Goal: Communication & Community: Connect with others

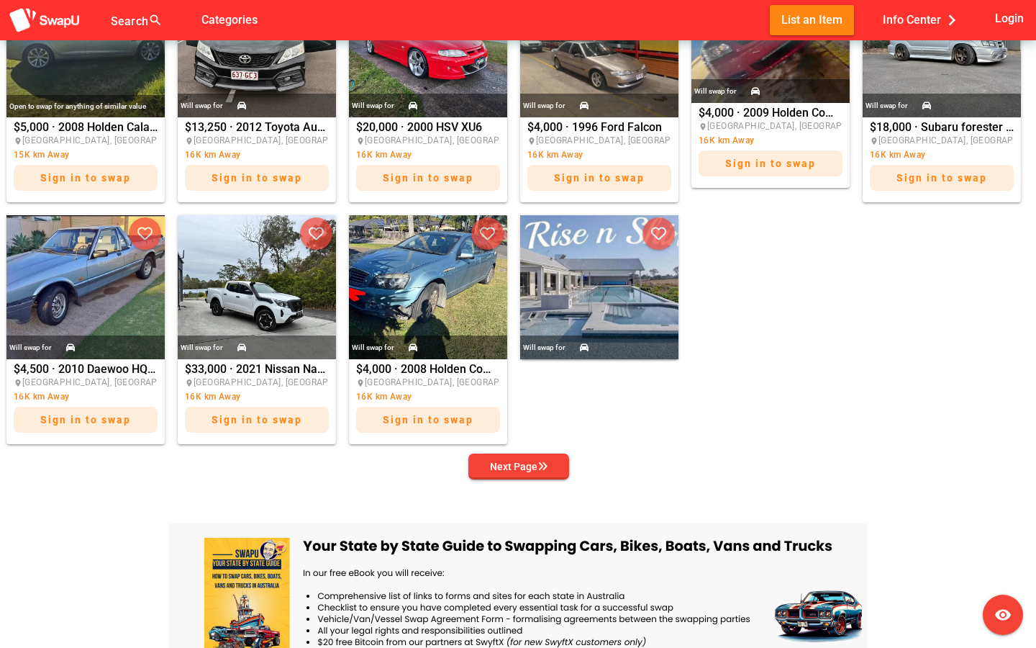
scroll to position [696, 0]
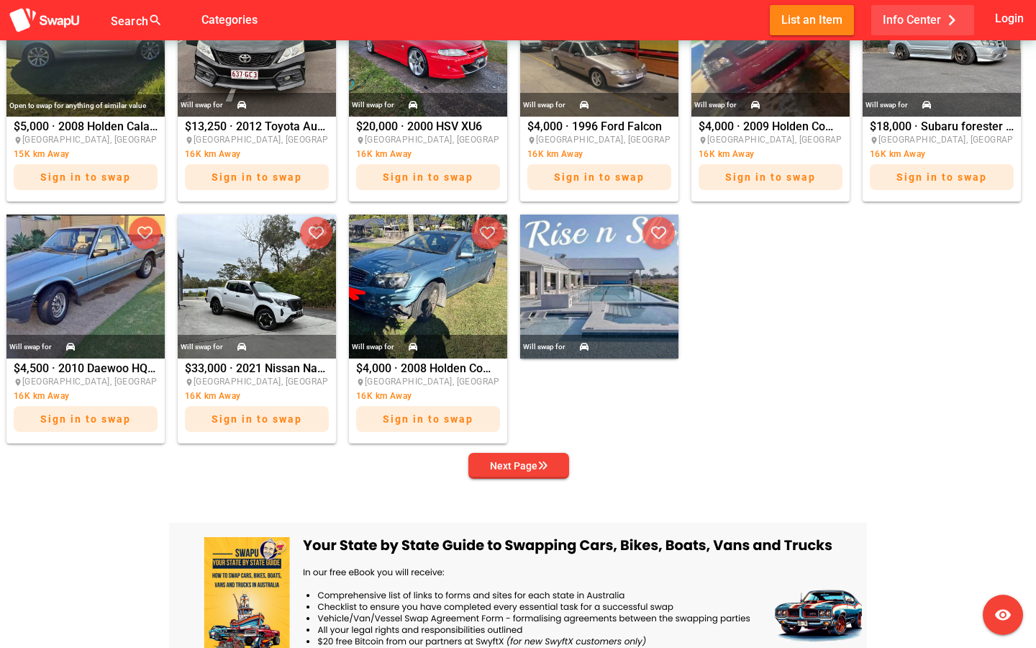
click at [937, 20] on span "Info Center chevron_right" at bounding box center [923, 20] width 80 height 24
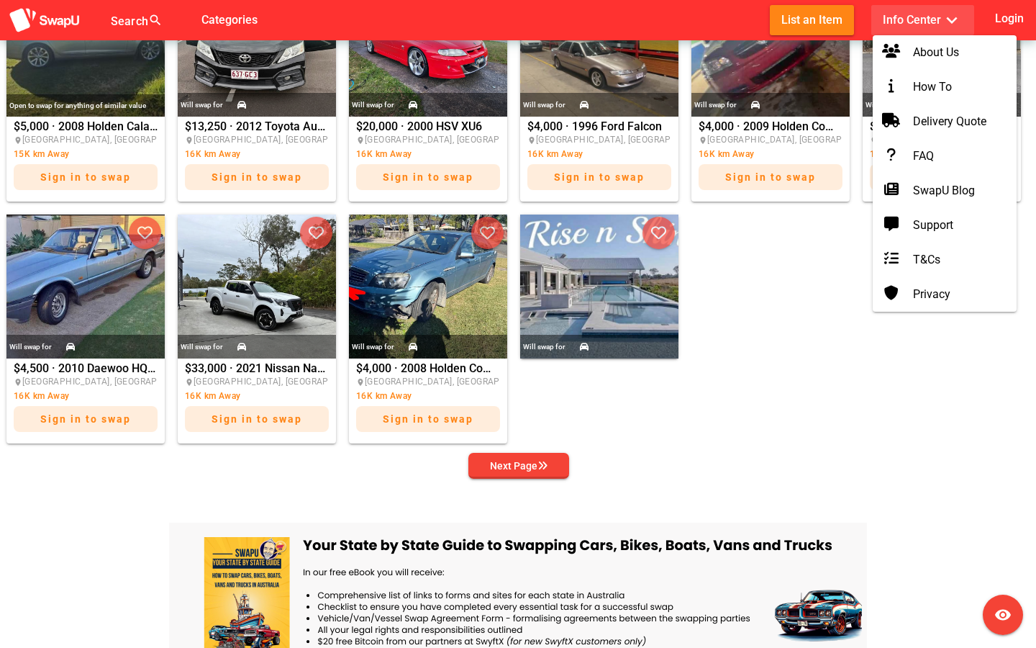
click at [937, 20] on span "Info Center expand_more" at bounding box center [923, 20] width 80 height 24
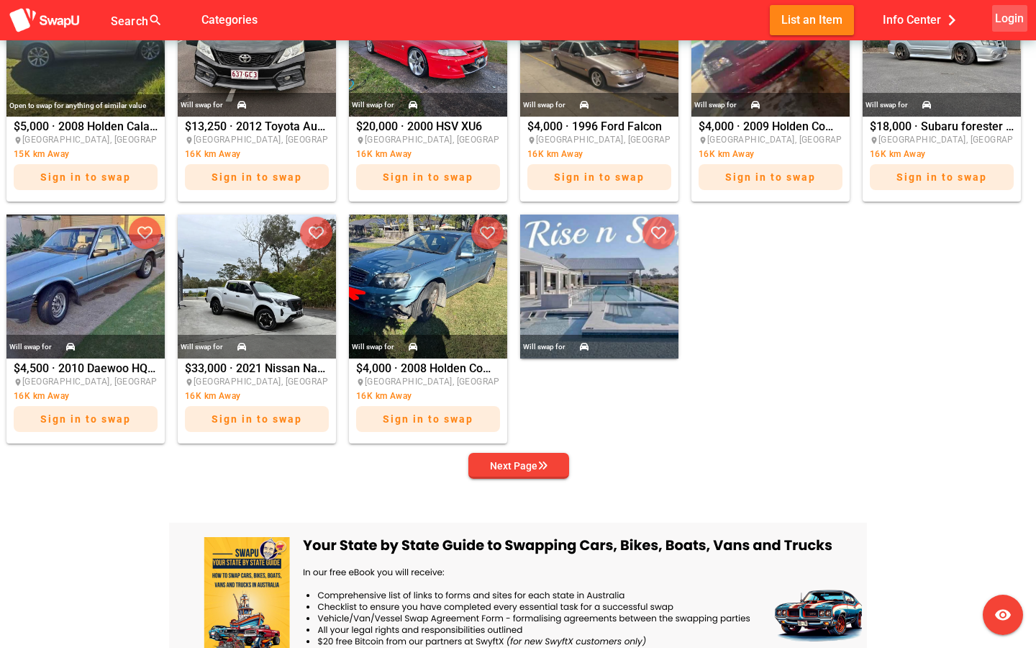
click at [1008, 22] on span "Login" at bounding box center [1009, 18] width 29 height 19
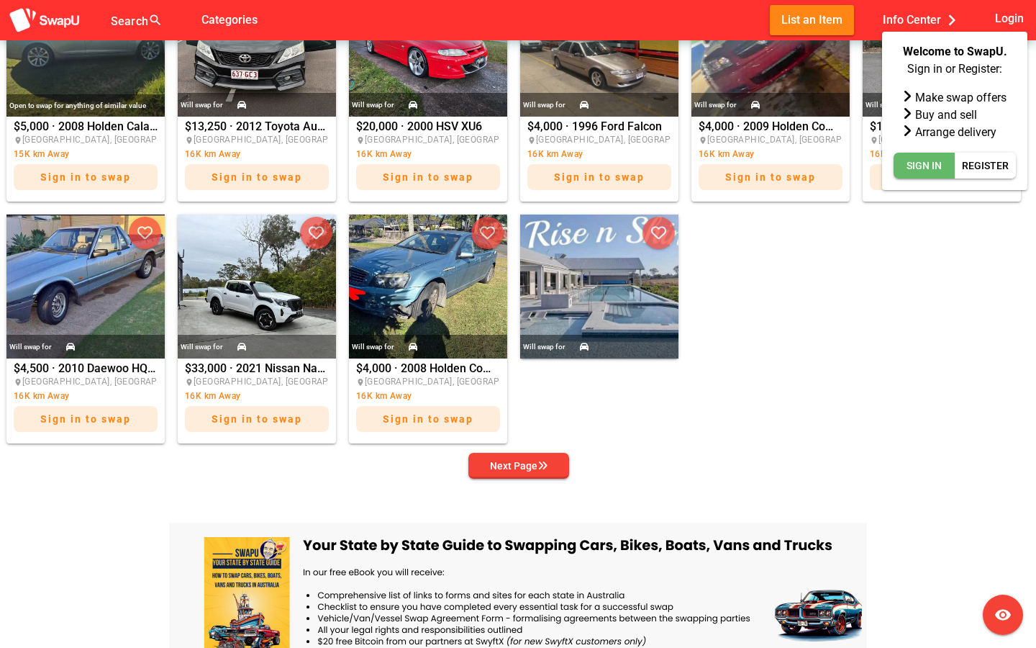
click at [926, 165] on span "Sign In" at bounding box center [924, 165] width 35 height 17
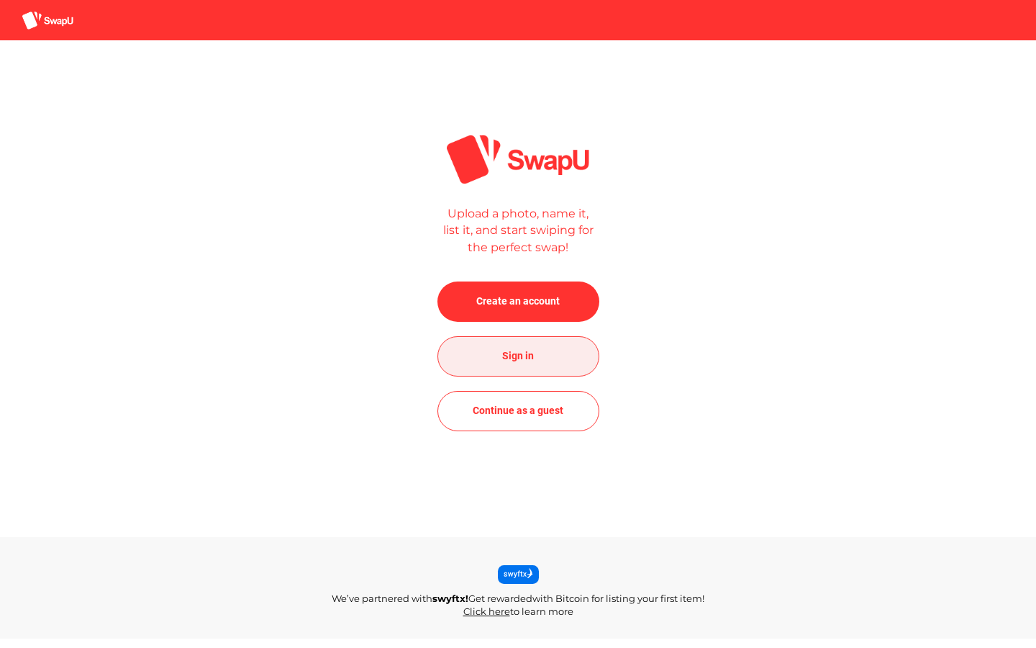
click at [537, 355] on span "Sign in" at bounding box center [518, 356] width 139 height 35
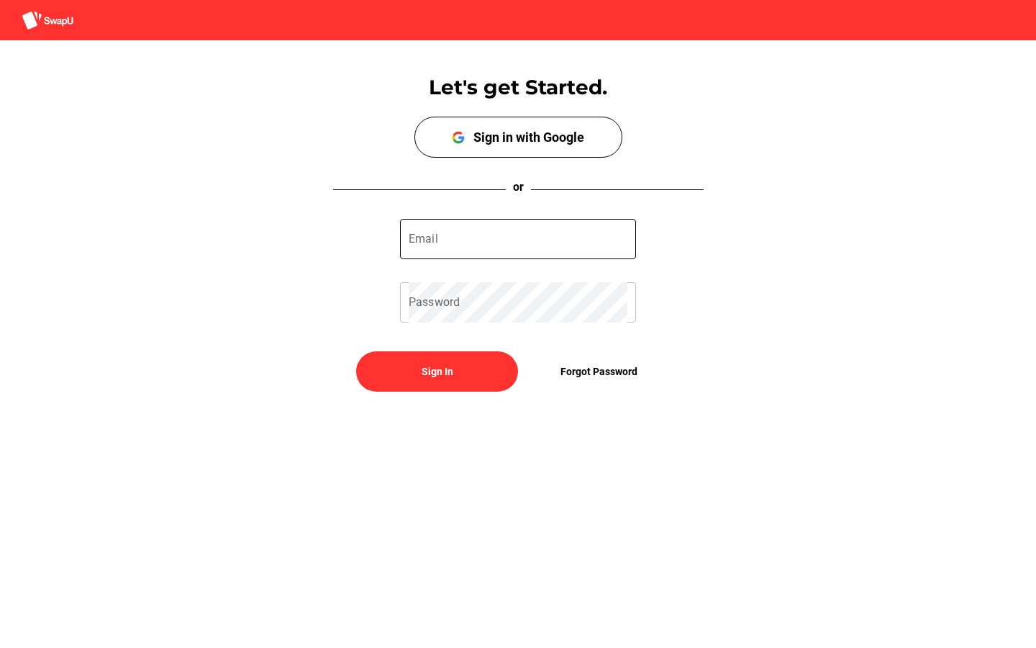
click at [524, 236] on input "Email" at bounding box center [518, 239] width 219 height 40
type input "jasonherrerahu@outlook.com"
click at [445, 394] on div "Let's get Started. Sign up with Google Sign in with Google or jasonherrerahu@ou…" at bounding box center [518, 228] width 1036 height 377
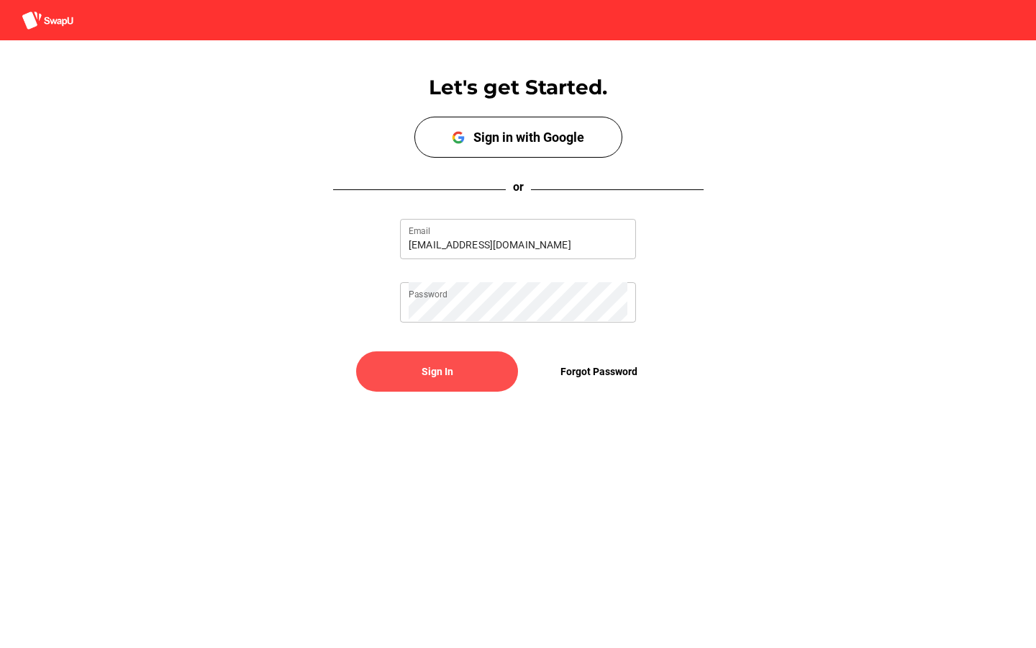
click at [448, 378] on span "Sign In" at bounding box center [438, 371] width 32 height 17
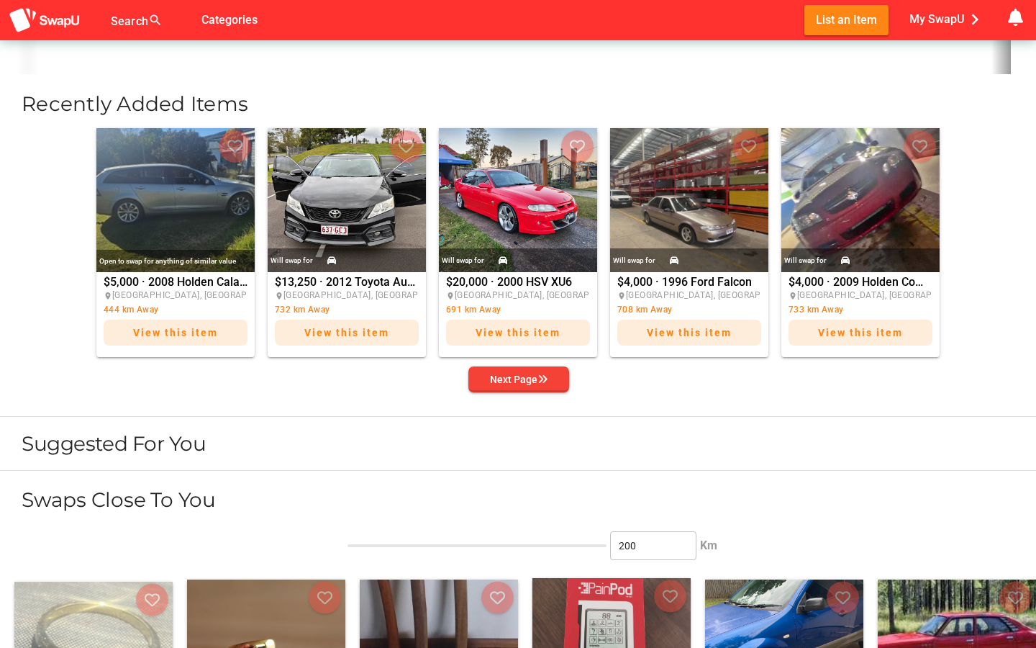
scroll to position [515, 0]
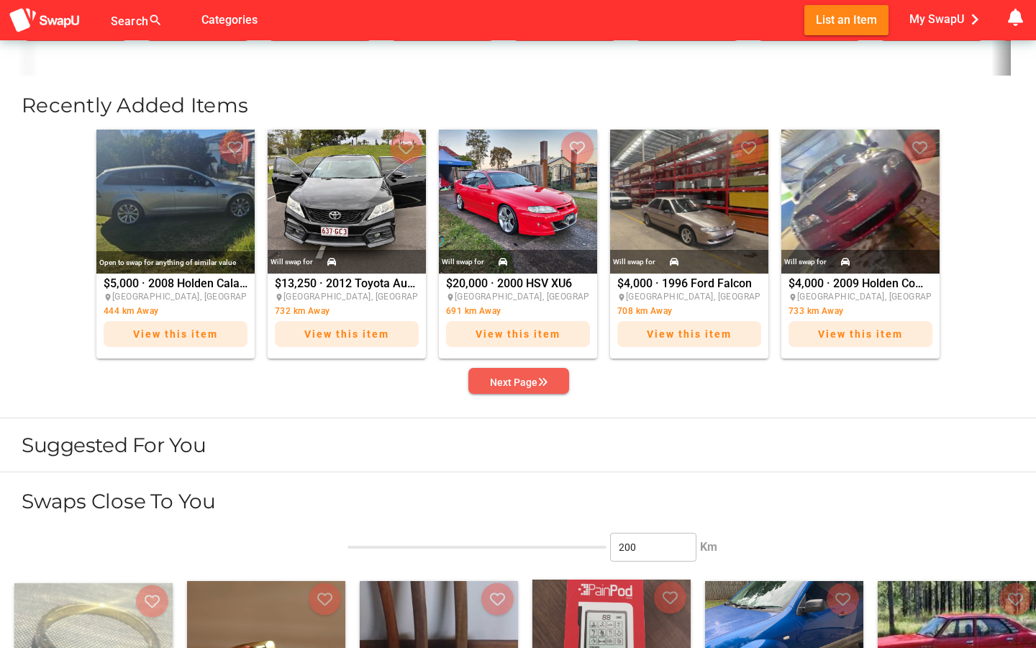
click at [549, 384] on span "Next Page" at bounding box center [519, 382] width 78 height 20
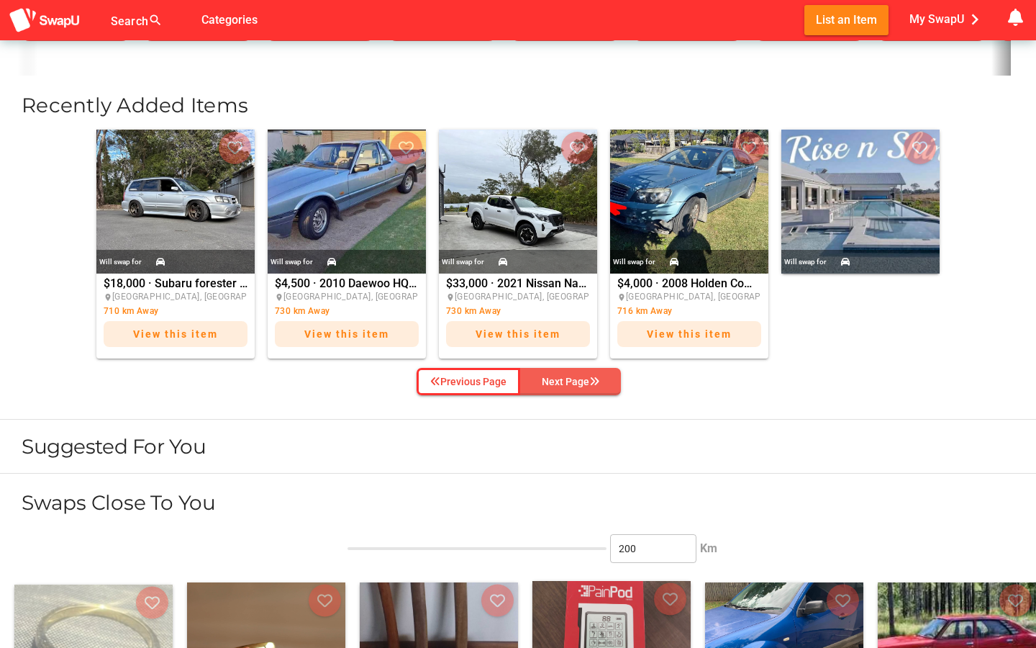
click at [593, 391] on button "Next Page" at bounding box center [570, 381] width 101 height 27
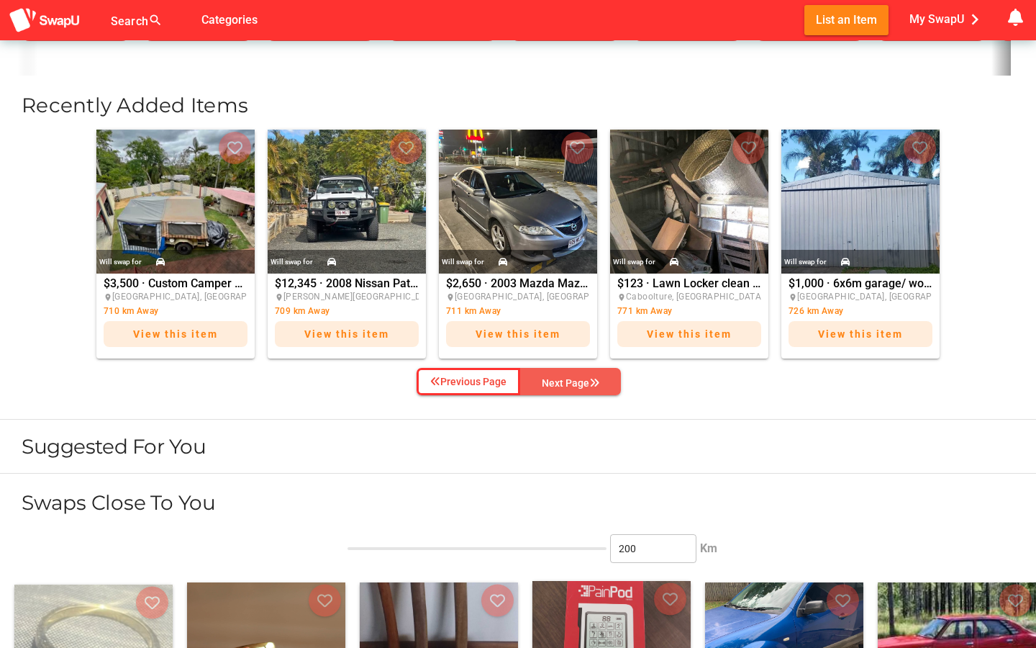
click at [593, 387] on div "Next Page" at bounding box center [571, 382] width 58 height 17
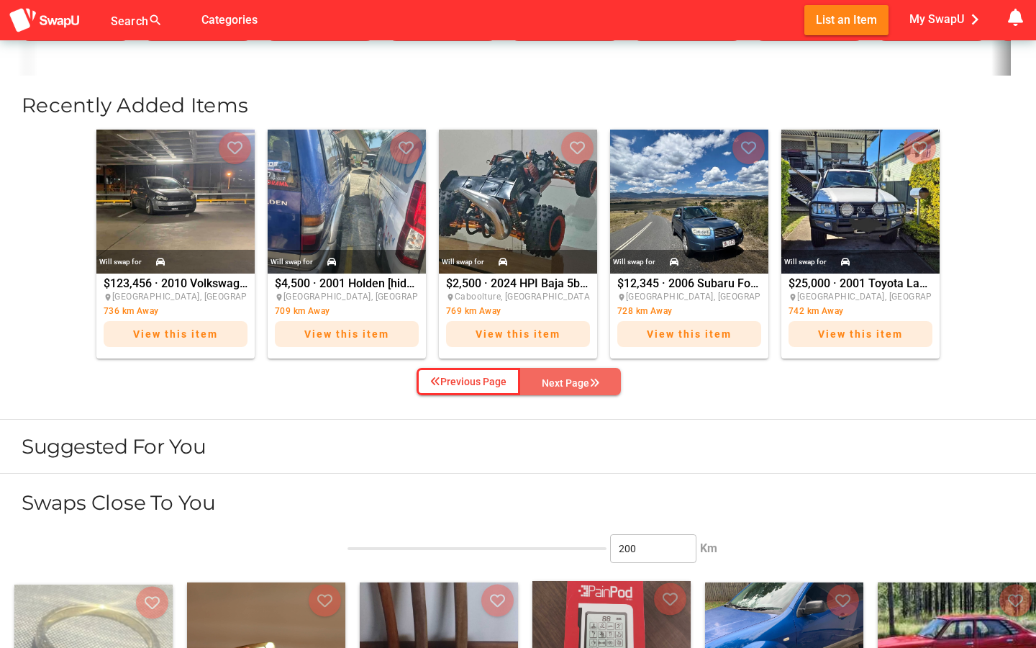
click at [594, 386] on div "Next Page" at bounding box center [571, 382] width 58 height 17
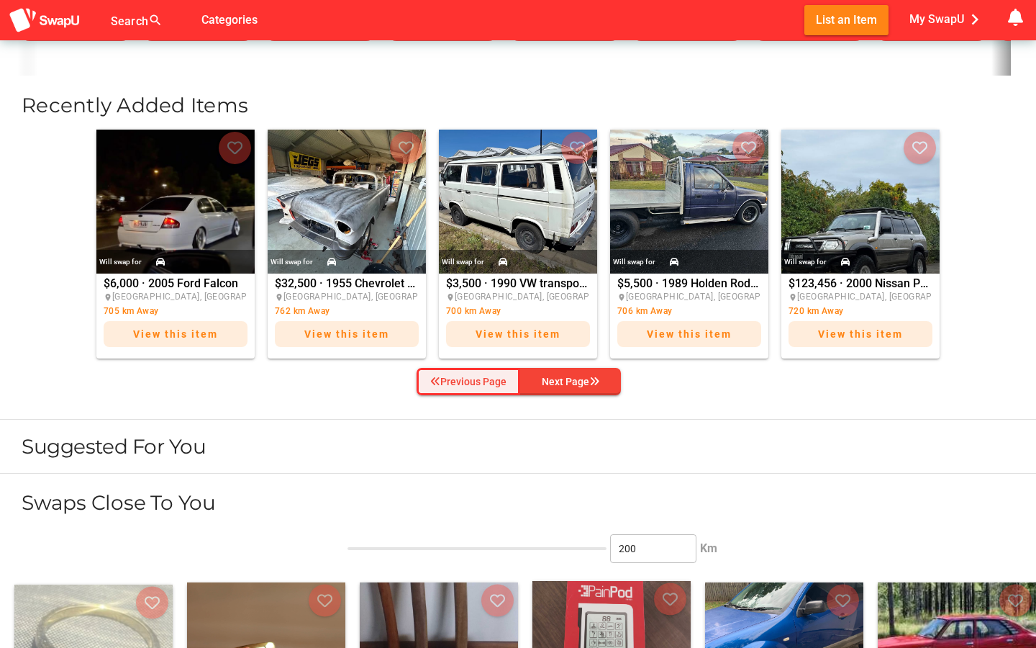
click at [490, 392] on button "Previous Page" at bounding box center [469, 381] width 104 height 27
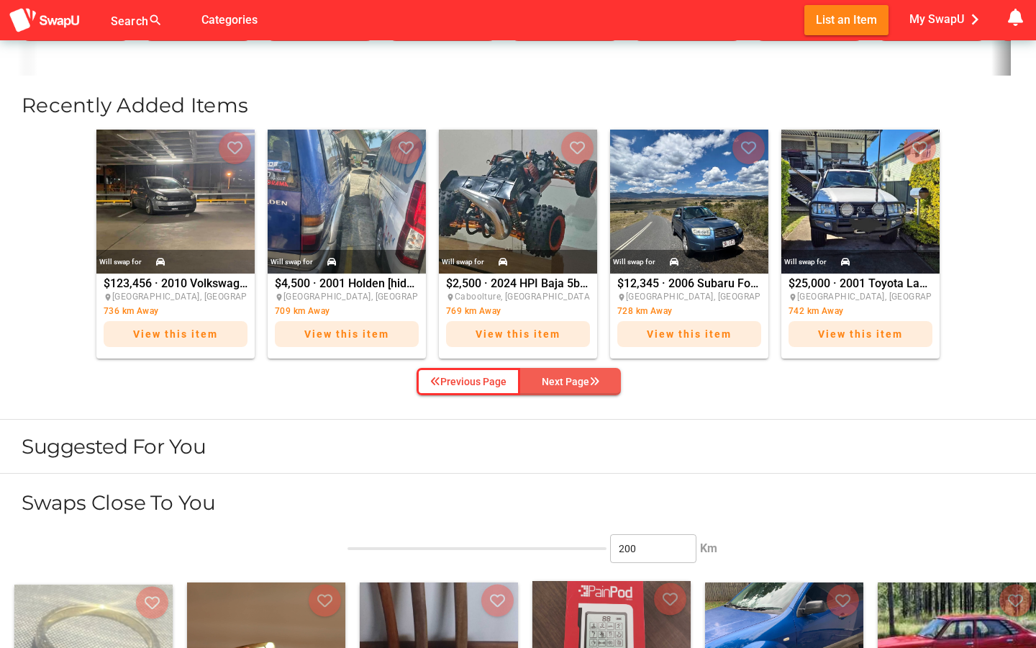
click at [559, 378] on div "Next Page" at bounding box center [571, 381] width 58 height 17
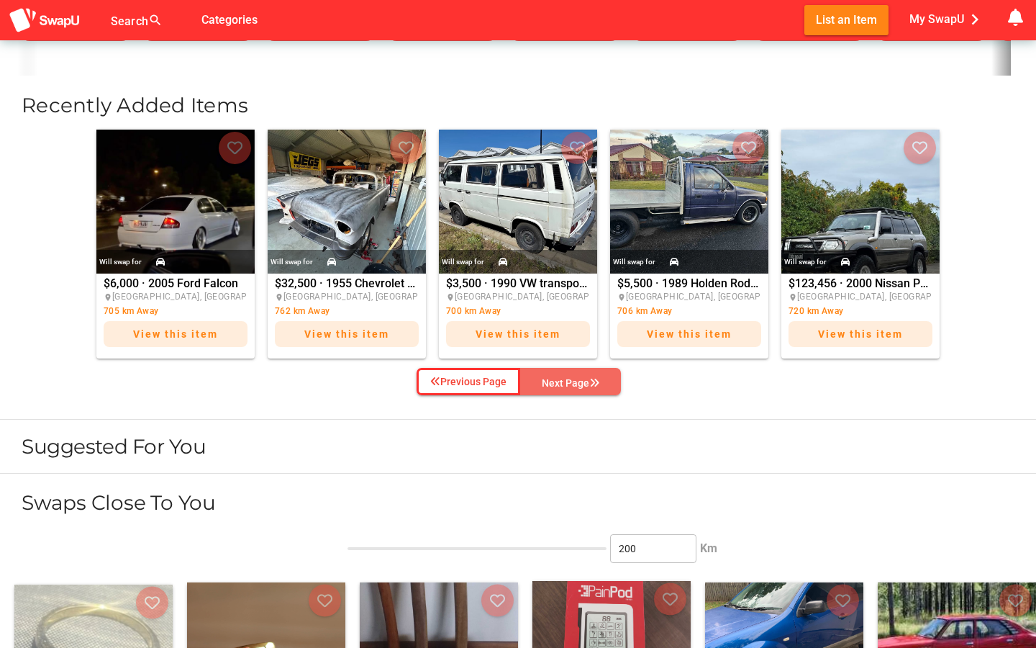
click at [560, 379] on div "Next Page" at bounding box center [571, 382] width 58 height 17
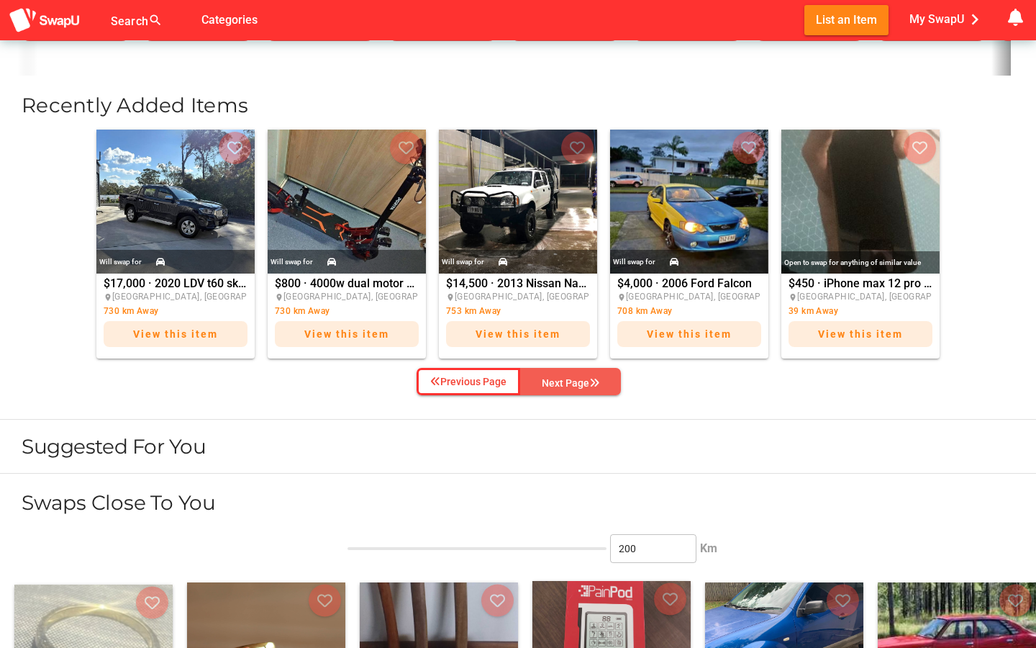
click at [560, 379] on div "Next Page" at bounding box center [571, 382] width 58 height 17
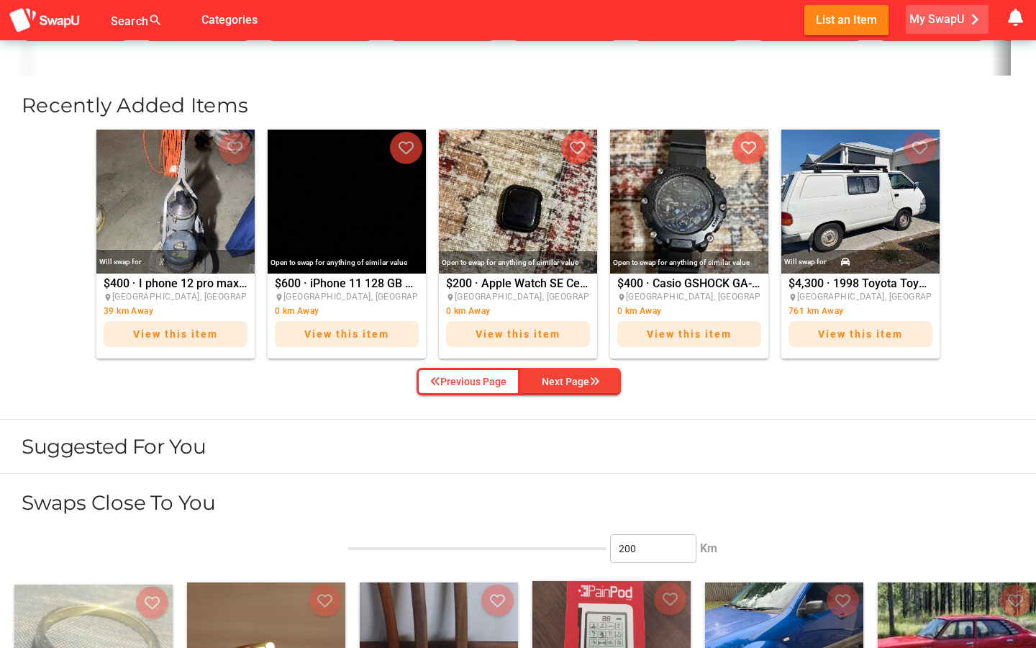
click at [918, 20] on span "My SwapU chevron_right" at bounding box center [947, 20] width 76 height 22
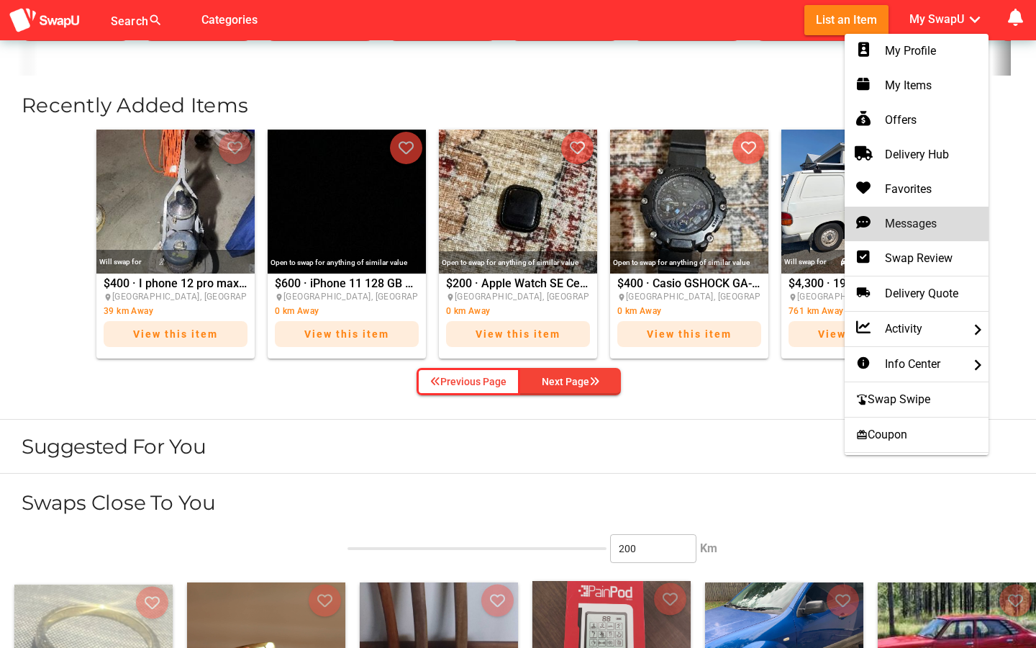
click at [907, 218] on div "Messages" at bounding box center [916, 223] width 121 height 17
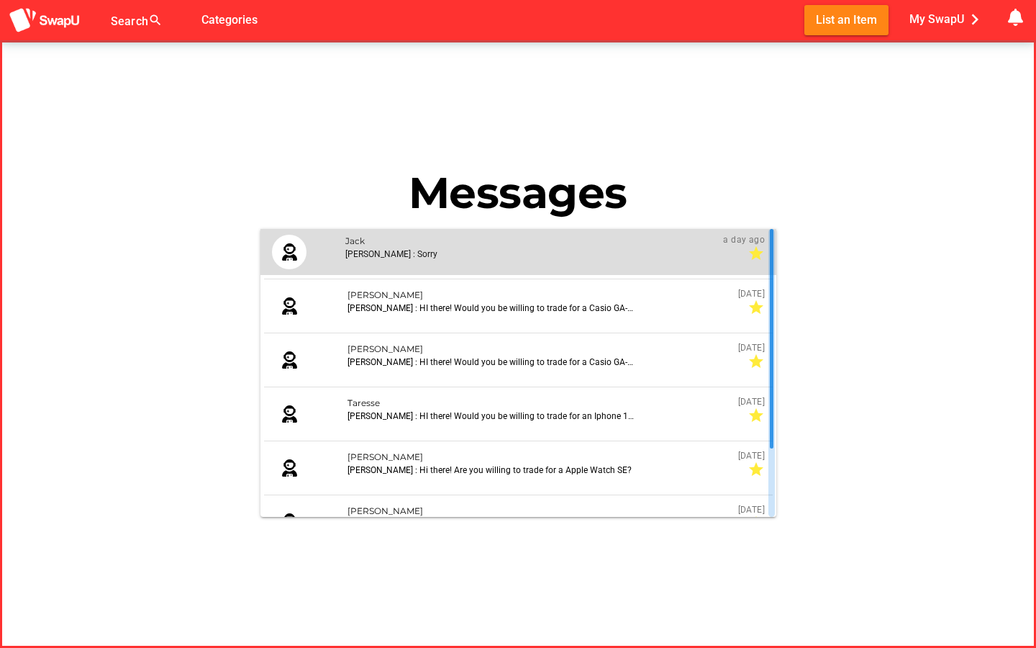
click at [490, 262] on div "[PERSON_NAME] : Sorry" at bounding box center [528, 252] width 367 height 35
